Goal: Task Accomplishment & Management: Manage account settings

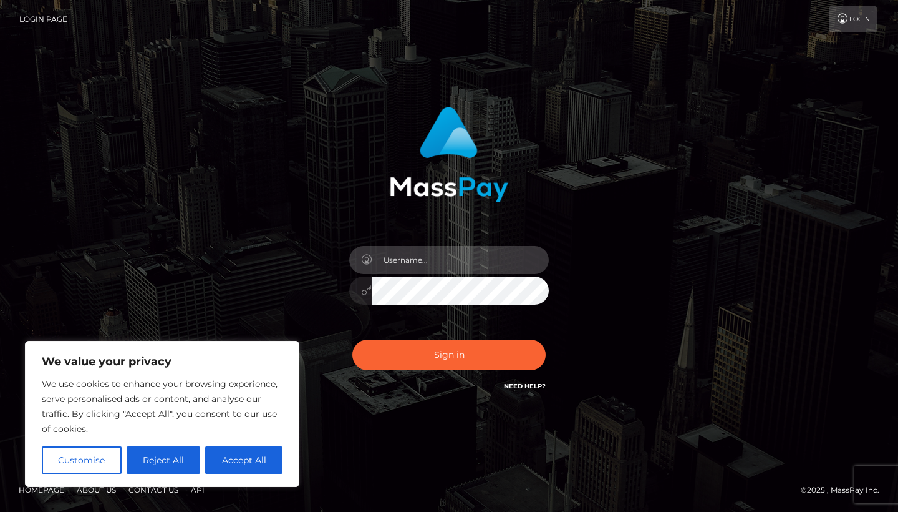
type input "[EMAIL_ADDRESS][DOMAIN_NAME]"
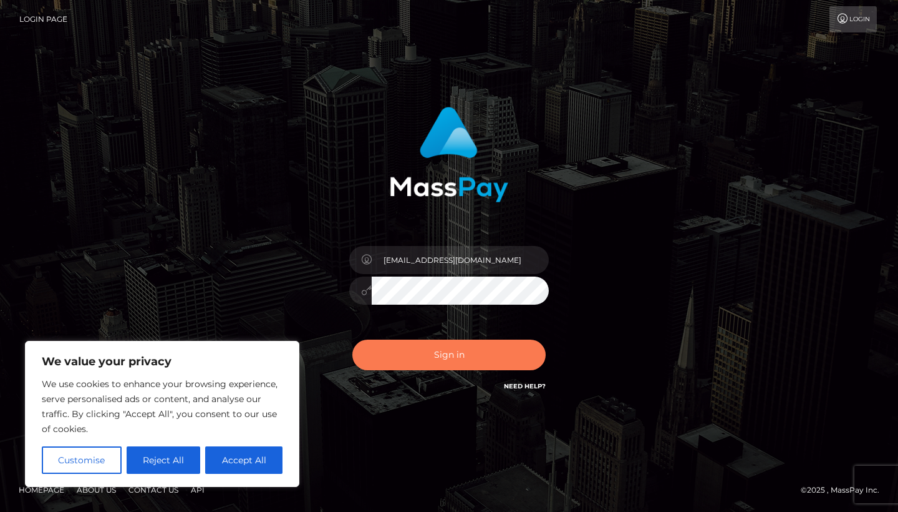
click at [421, 341] on button "Sign in" at bounding box center [449, 354] width 193 height 31
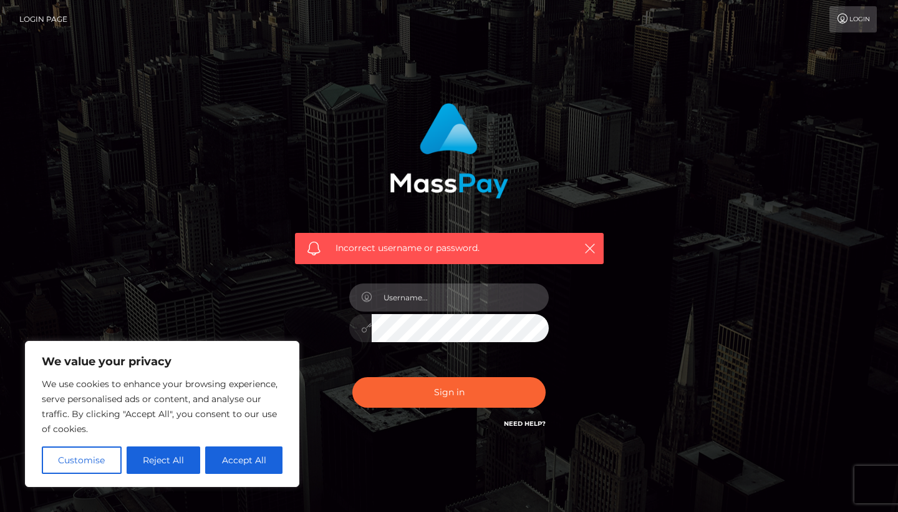
type input "[EMAIL_ADDRESS][DOMAIN_NAME]"
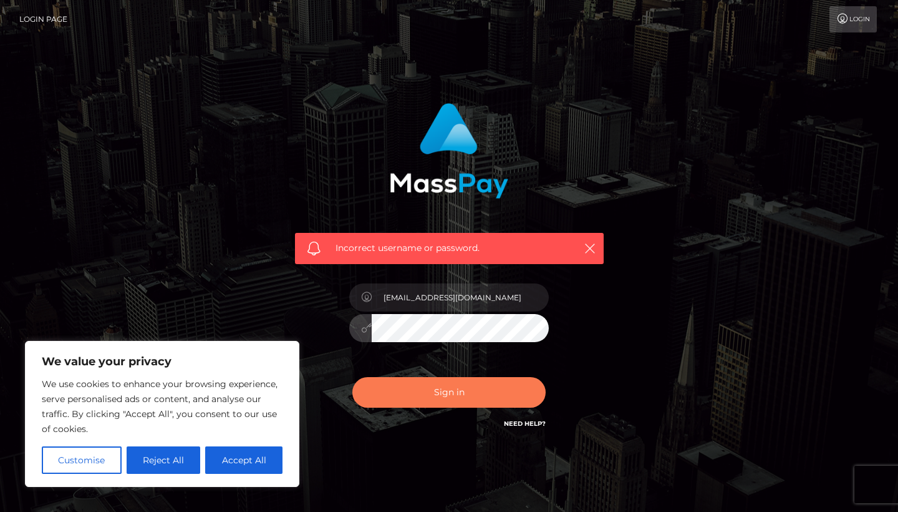
click at [469, 379] on button "Sign in" at bounding box center [449, 392] width 193 height 31
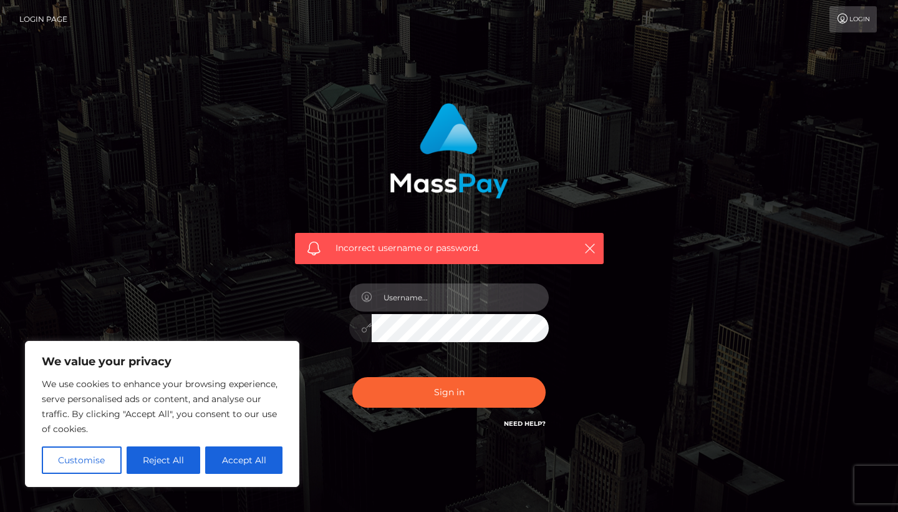
scroll to position [4, 0]
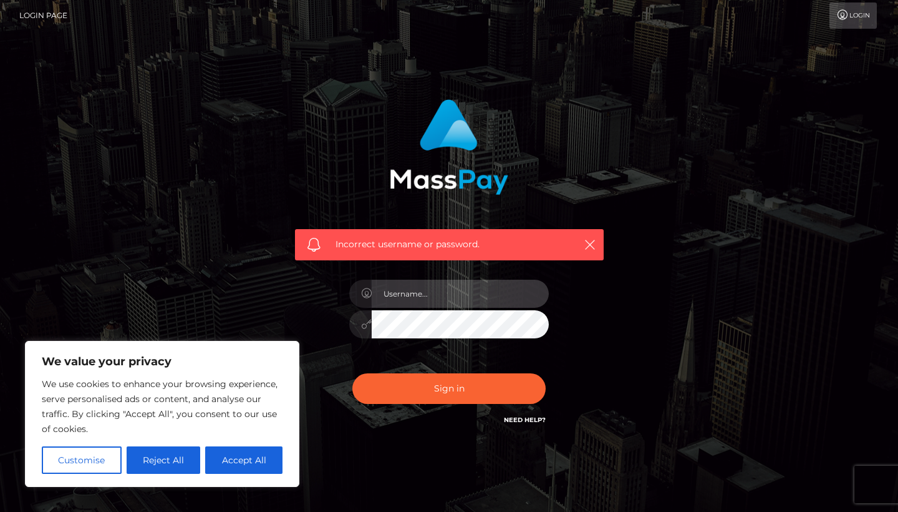
type input "maitrekader93@gmail.com"
click at [568, 379] on div "Incorrect username or password. maitrekader93@gmail.com" at bounding box center [450, 263] width 328 height 346
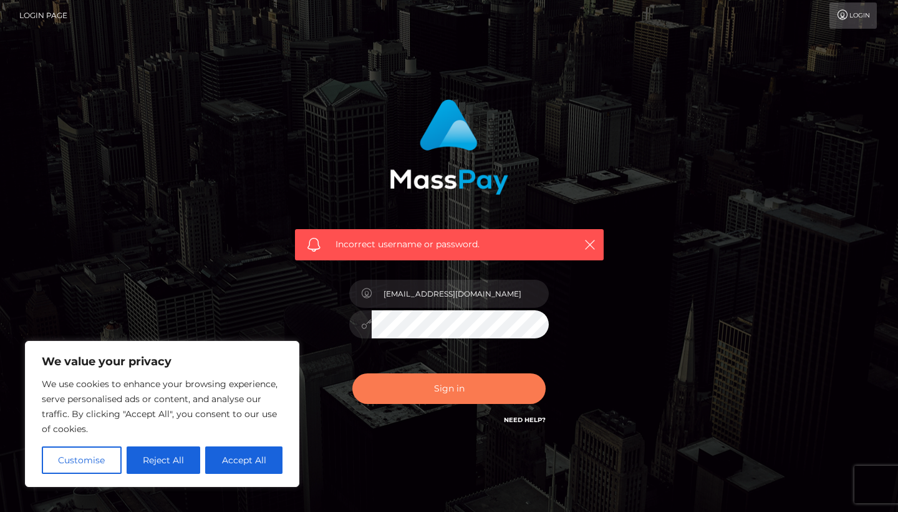
click at [520, 379] on button "Sign in" at bounding box center [449, 388] width 193 height 31
